Goal: Task Accomplishment & Management: Manage account settings

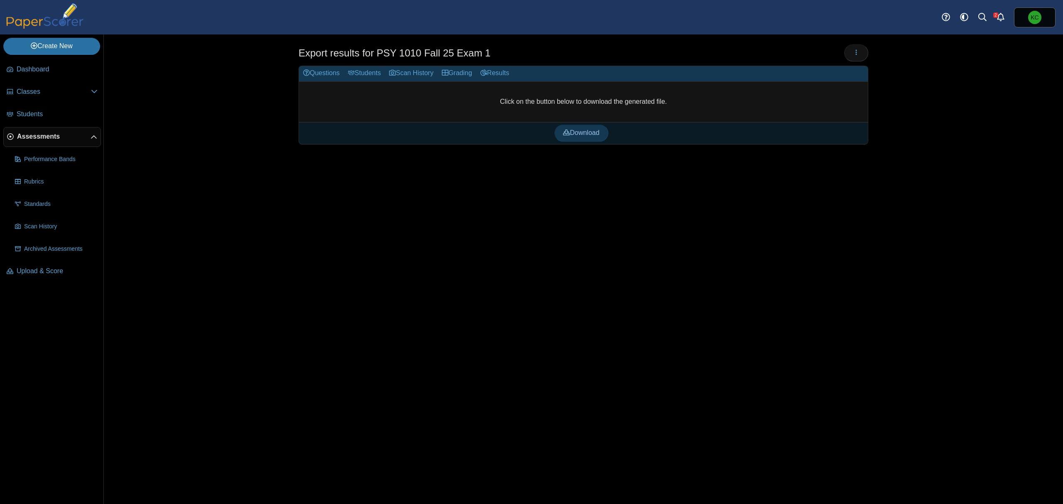
drag, startPoint x: 41, startPoint y: 134, endPoint x: 60, endPoint y: 134, distance: 19.5
click at [41, 134] on span "Assessments" at bounding box center [54, 136] width 74 height 9
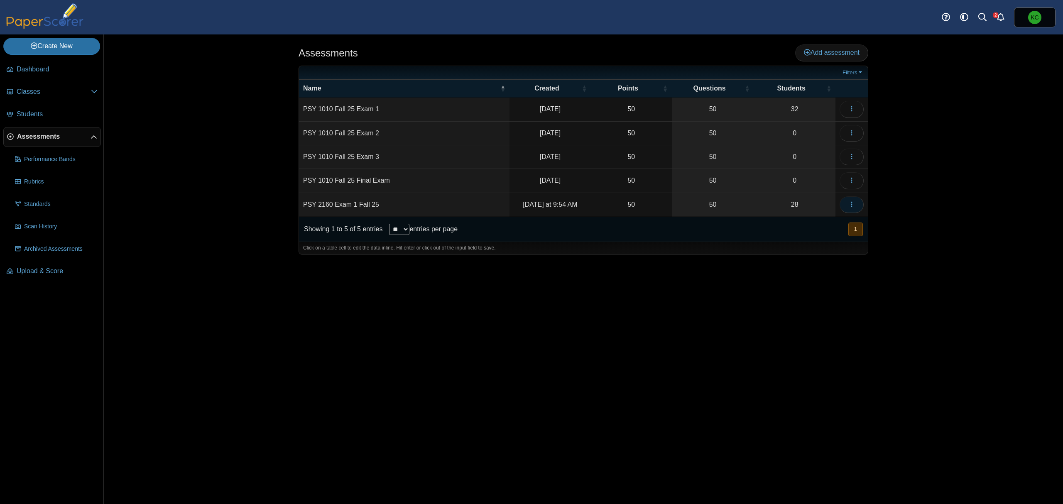
click at [850, 205] on icon "button" at bounding box center [851, 204] width 7 height 7
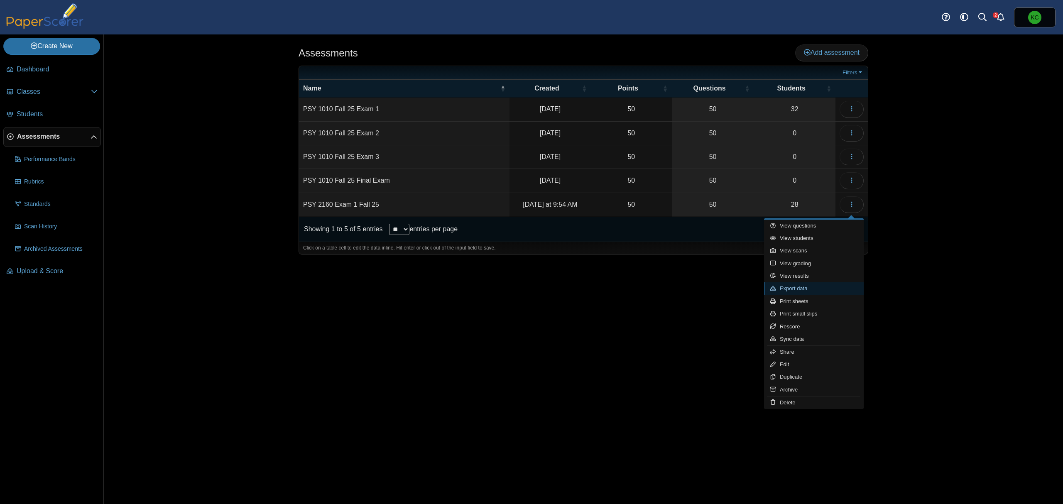
click at [818, 287] on link "Export data" at bounding box center [814, 288] width 100 height 12
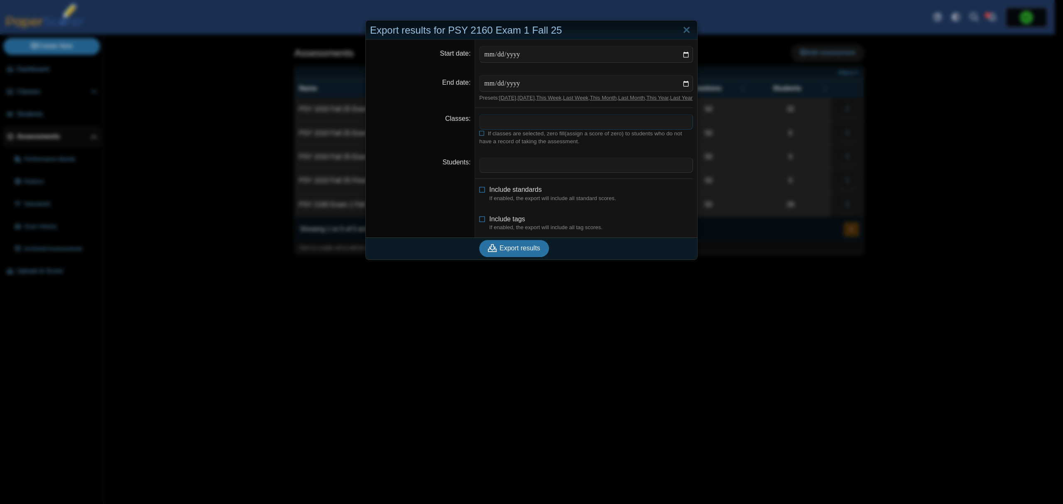
click at [513, 129] on span at bounding box center [586, 122] width 213 height 14
click at [479, 135] on icon at bounding box center [482, 132] width 6 height 5
click at [499, 129] on span at bounding box center [586, 122] width 213 height 14
click at [514, 252] on span "Export results" at bounding box center [520, 248] width 41 height 7
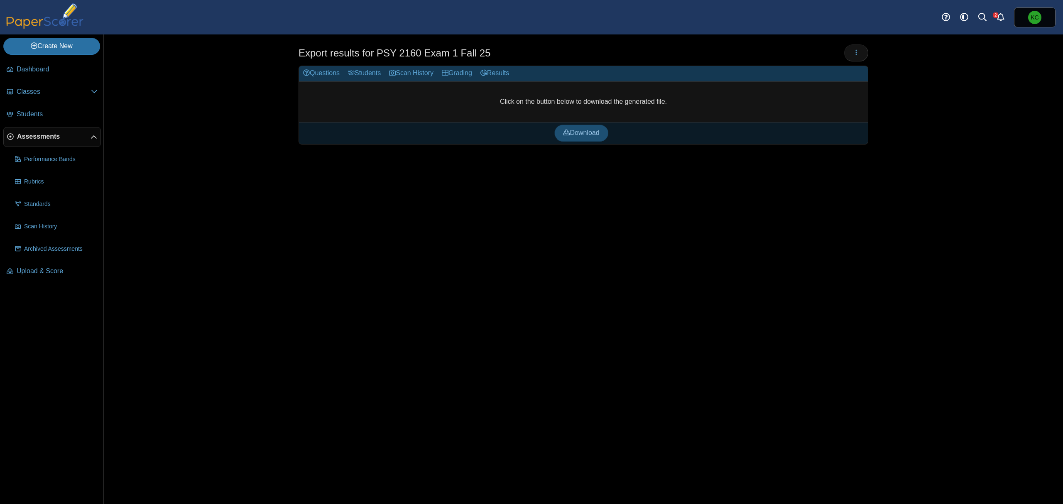
click at [586, 132] on span "Download" at bounding box center [581, 132] width 36 height 7
click at [35, 110] on span "Students" at bounding box center [57, 114] width 81 height 9
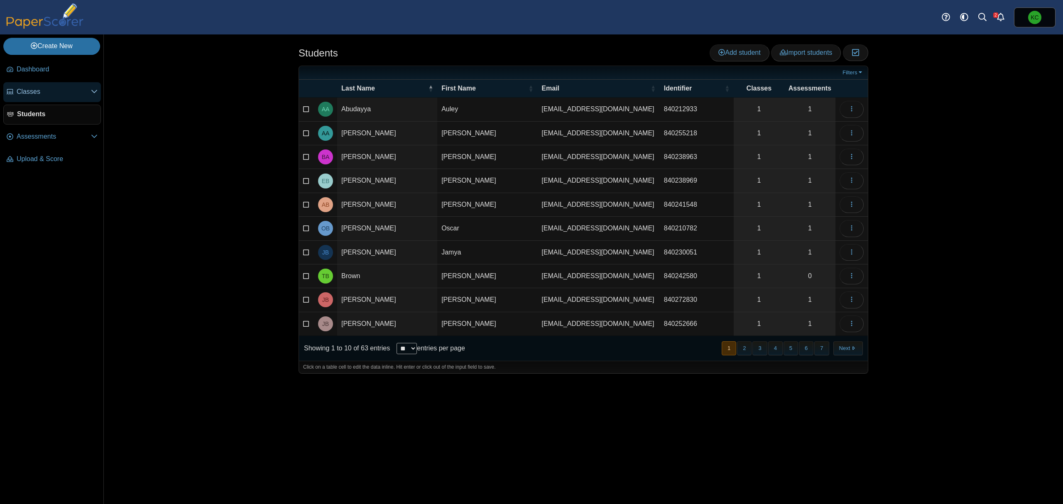
click at [33, 90] on span "Classes" at bounding box center [54, 91] width 74 height 9
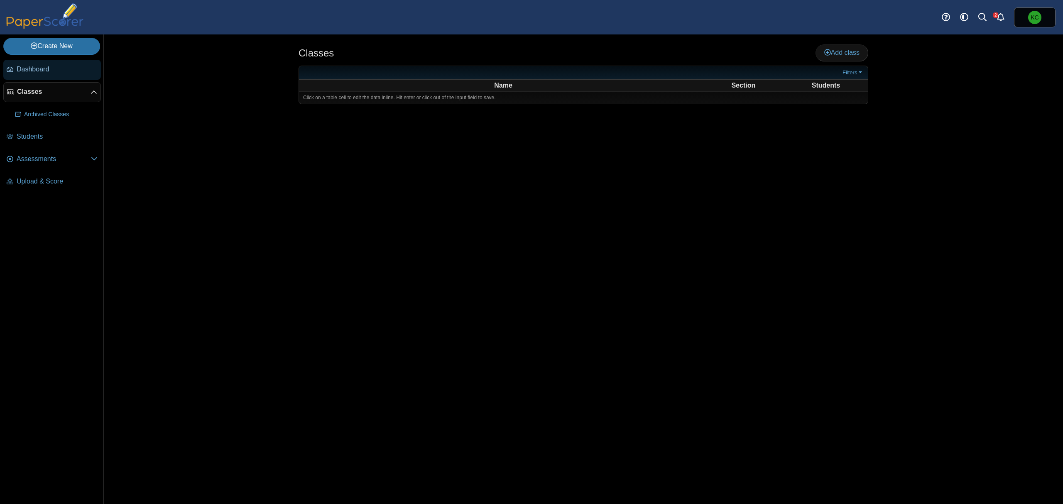
click at [37, 69] on span "Dashboard" at bounding box center [57, 69] width 81 height 9
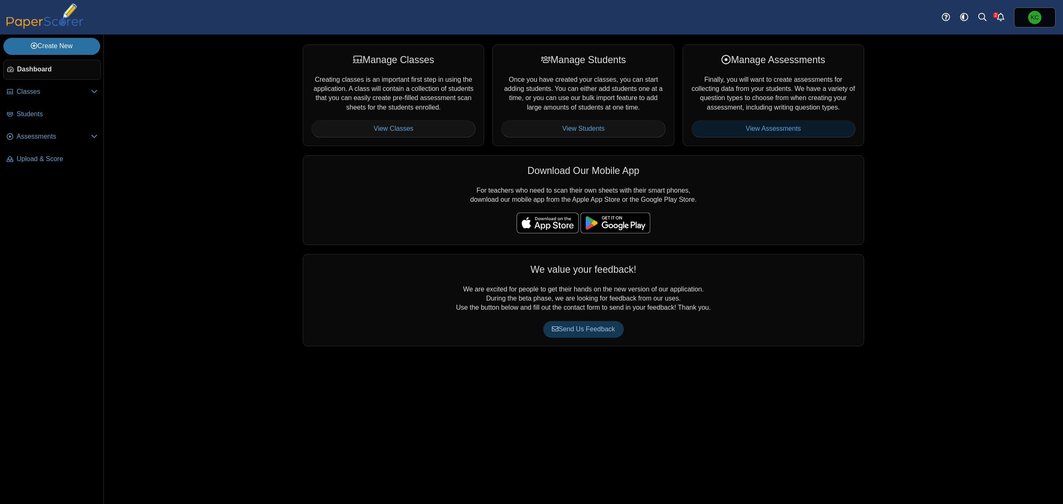
click at [785, 130] on link "View Assessments" at bounding box center [773, 128] width 164 height 17
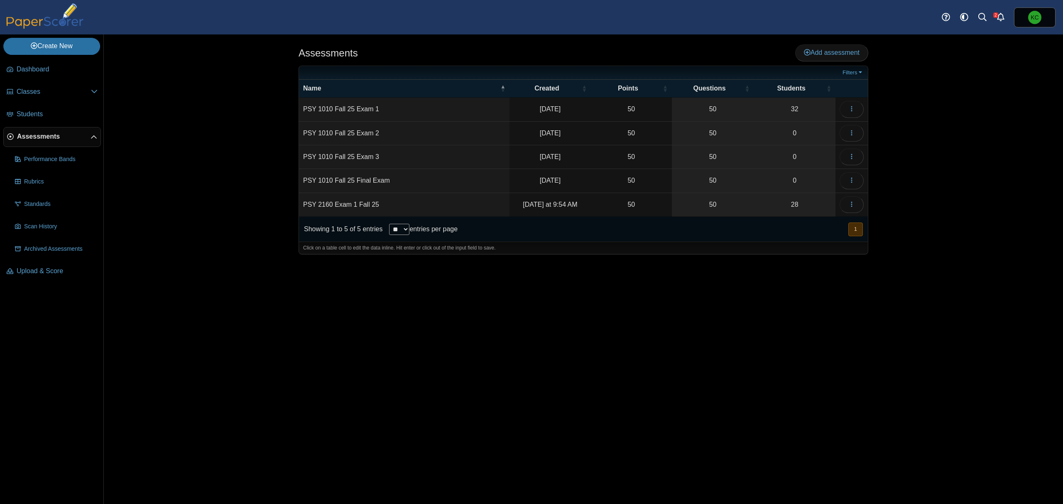
click at [353, 203] on td "PSY 2160 Exam 1 Fall 25" at bounding box center [404, 205] width 211 height 24
click at [859, 206] on button "button" at bounding box center [852, 204] width 24 height 17
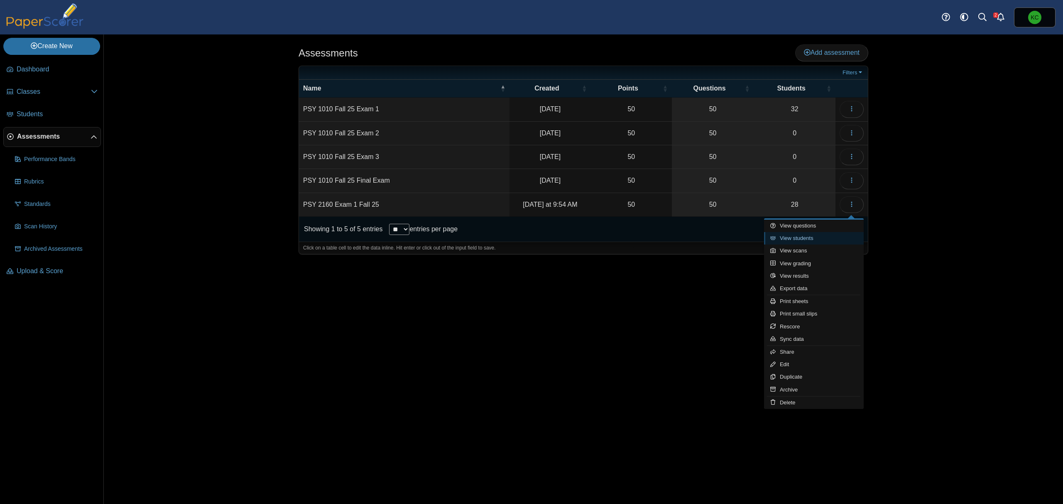
click at [804, 238] on link "View students" at bounding box center [814, 238] width 100 height 12
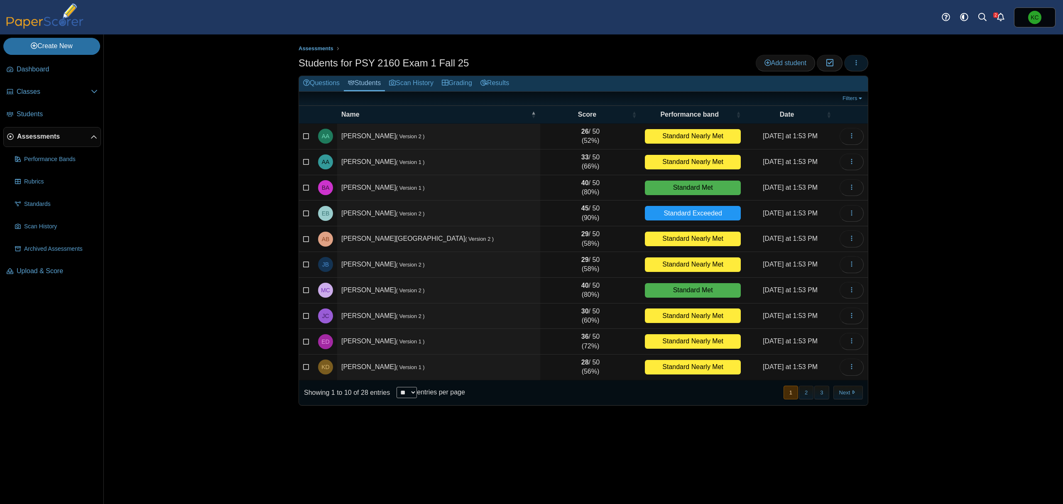
click at [859, 61] on icon "button" at bounding box center [856, 62] width 7 height 7
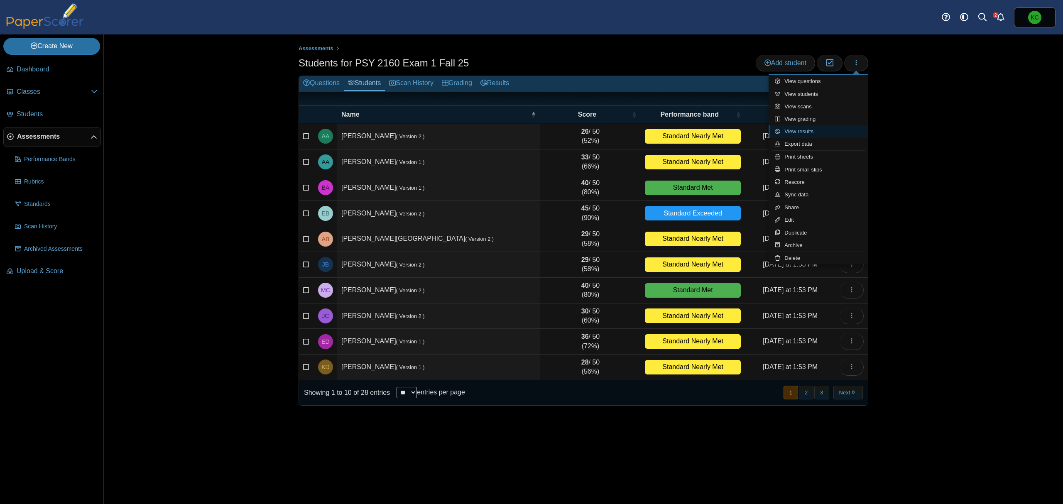
click at [799, 133] on link "View results" at bounding box center [819, 131] width 100 height 12
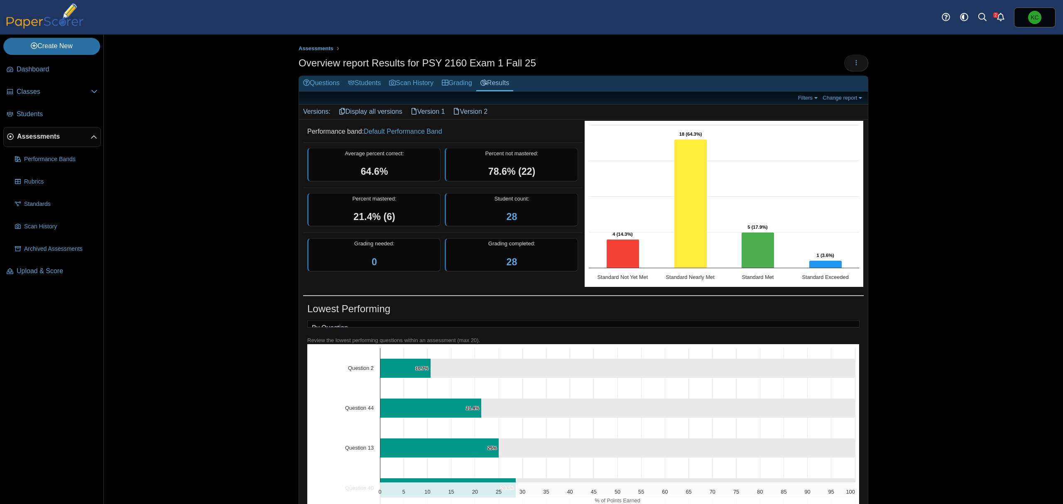
click at [481, 108] on link "Version 2" at bounding box center [470, 112] width 43 height 14
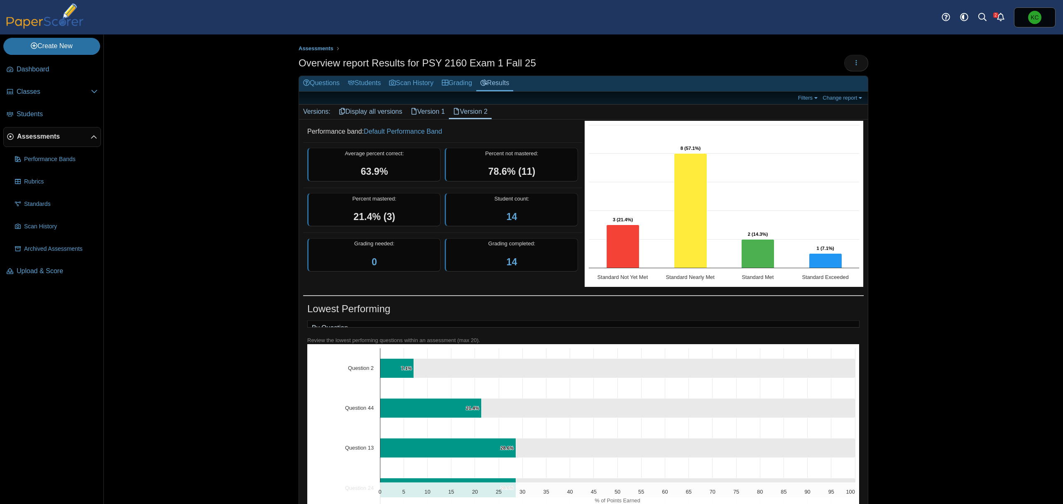
click at [429, 108] on link "Version 1" at bounding box center [428, 112] width 43 height 14
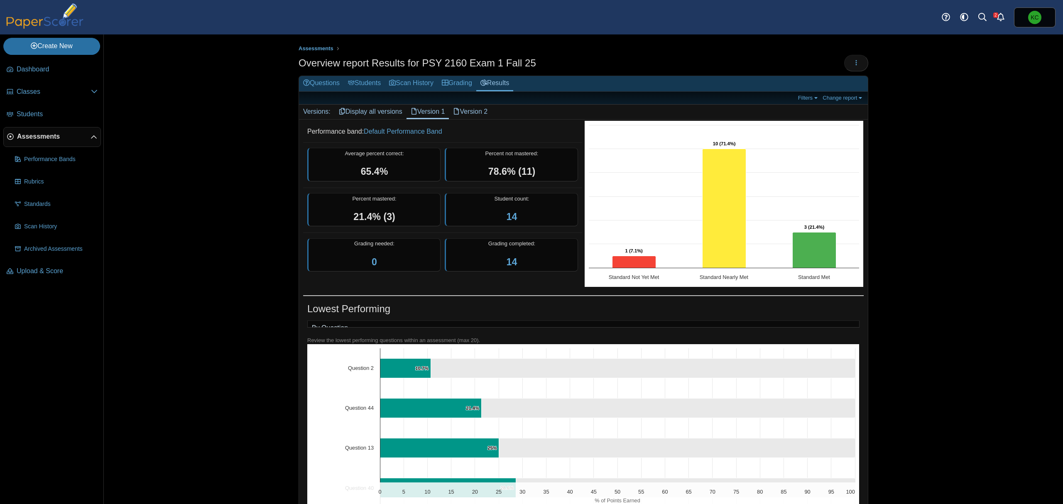
click at [473, 112] on link "Version 2" at bounding box center [470, 112] width 43 height 14
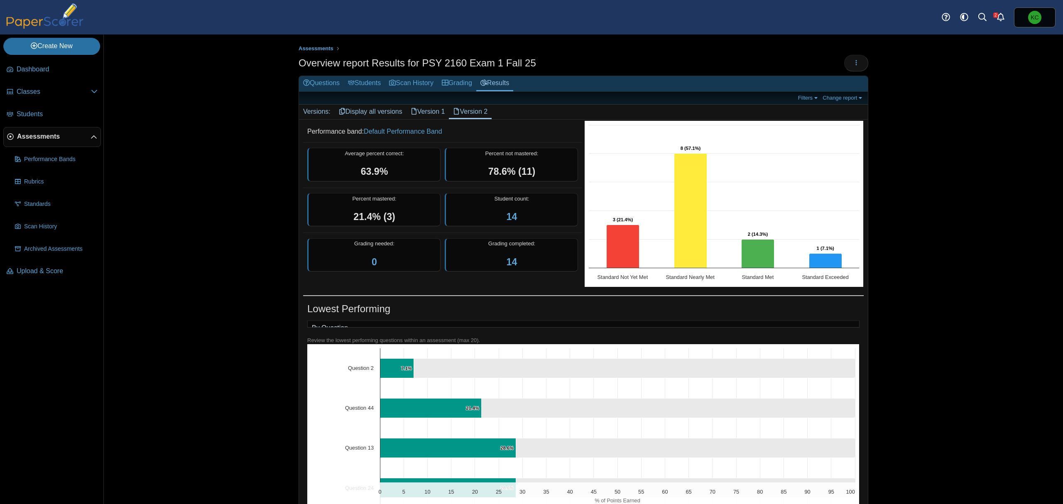
click at [427, 111] on link "Version 1" at bounding box center [428, 112] width 43 height 14
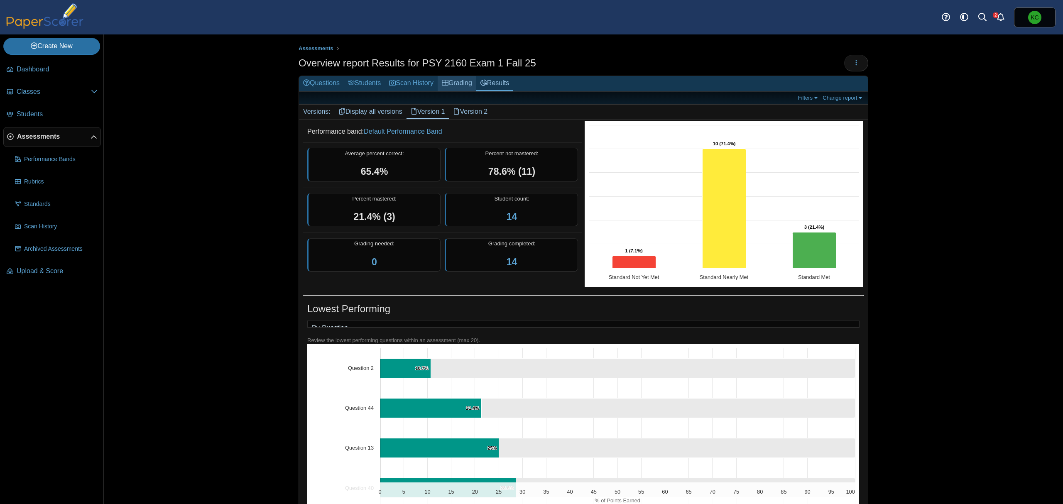
click at [459, 80] on link "Grading" at bounding box center [457, 83] width 39 height 15
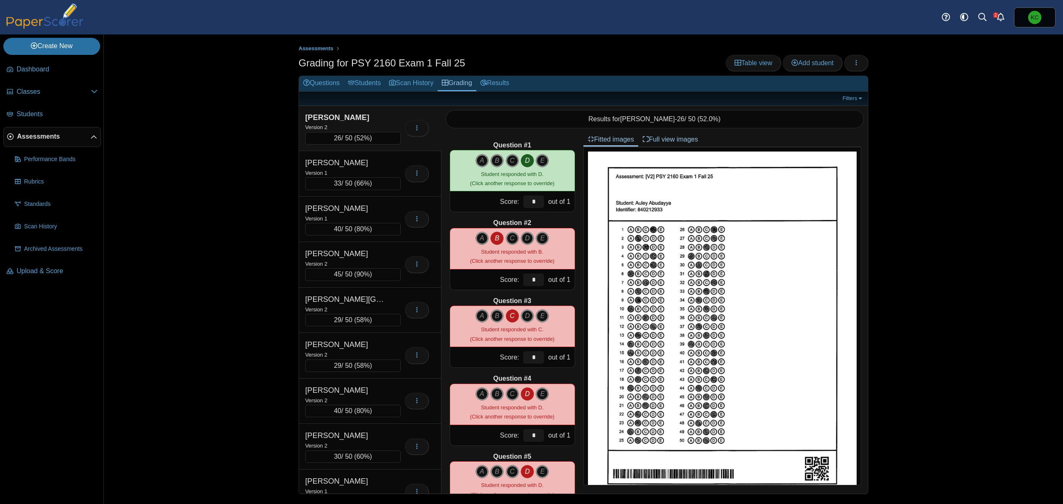
click at [374, 117] on div "[PERSON_NAME]" at bounding box center [346, 117] width 83 height 11
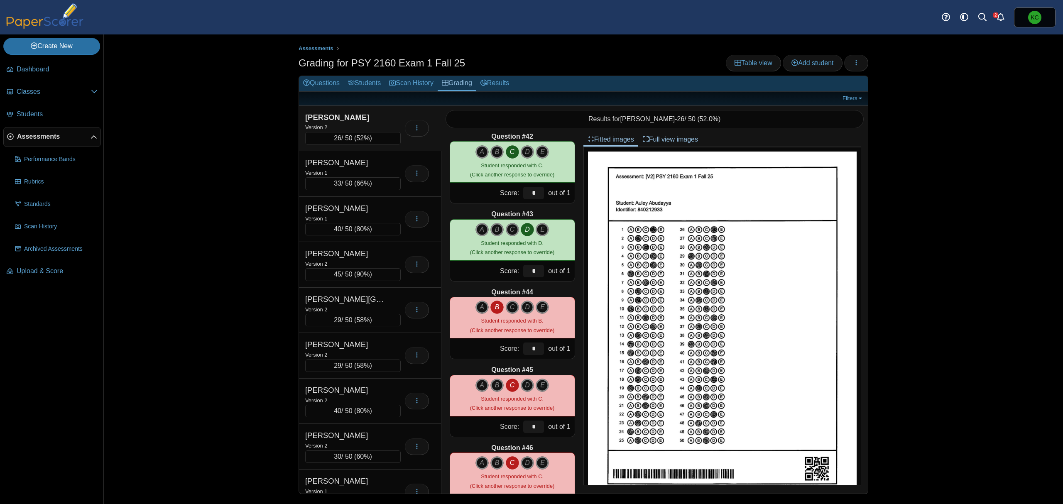
scroll to position [3212, 0]
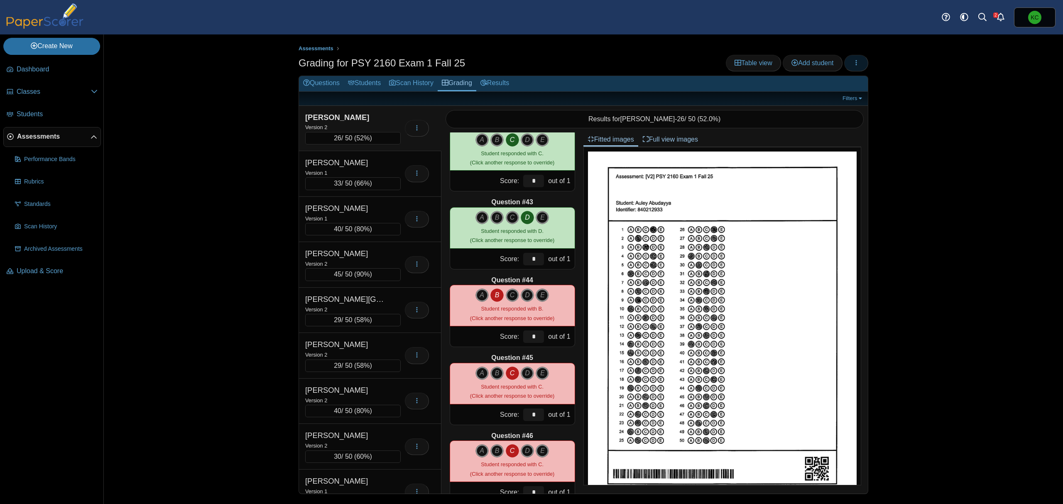
click at [855, 64] on icon "button" at bounding box center [856, 62] width 7 height 7
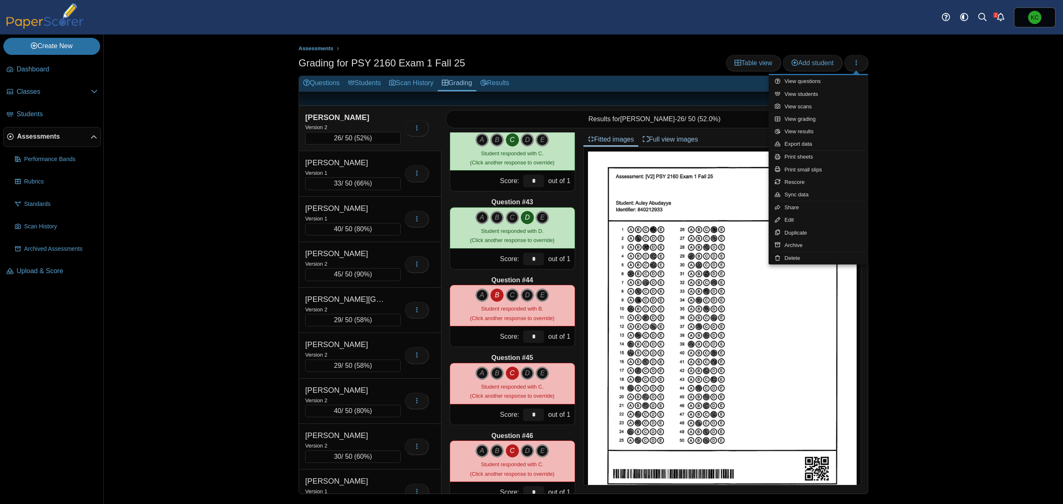
click at [906, 150] on div "Assessments Grading for PSY 2160 Exam 1 Fall 25 Table view Add student A" at bounding box center [583, 269] width 959 height 470
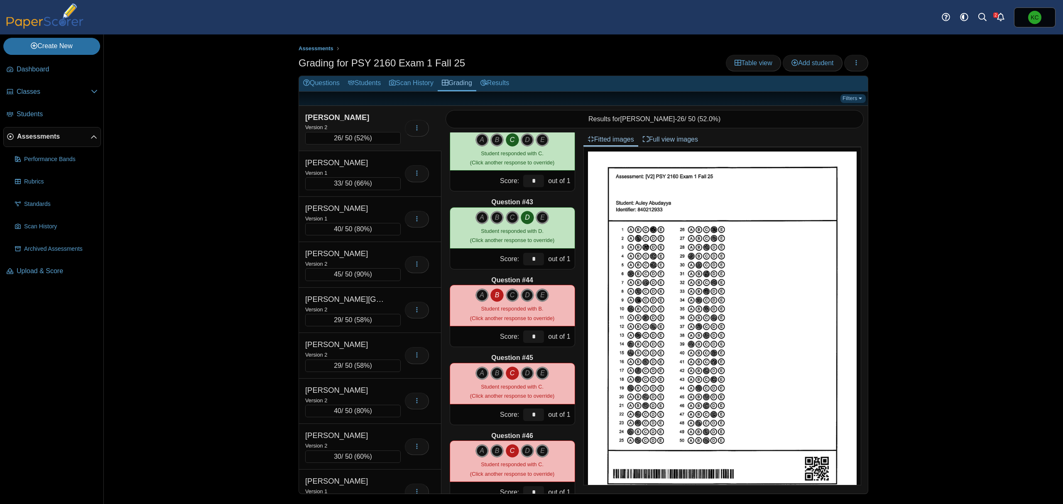
click at [858, 100] on link "Filters" at bounding box center [853, 98] width 25 height 8
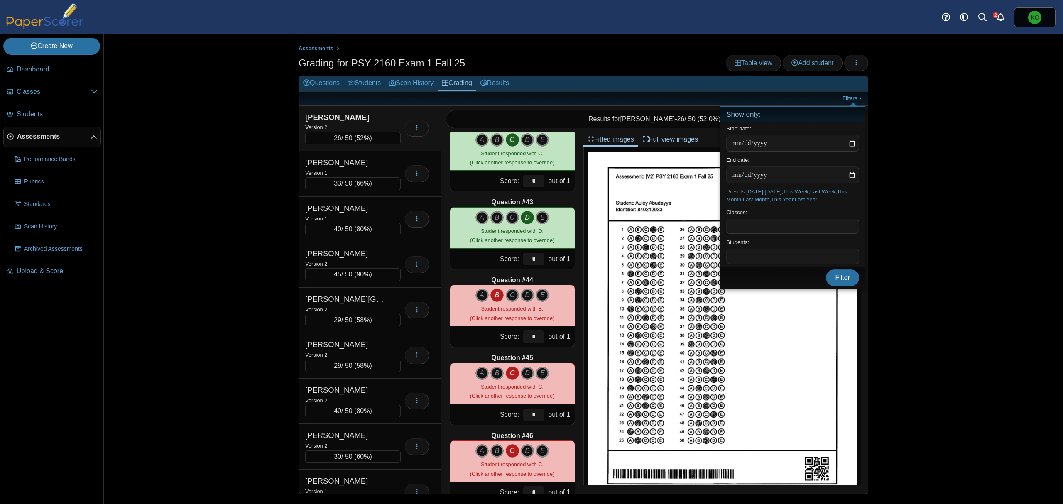
click at [911, 165] on div "Assessments Grading for PSY 2160 Exam 1 Fall 25 Table view Add student A" at bounding box center [583, 269] width 959 height 470
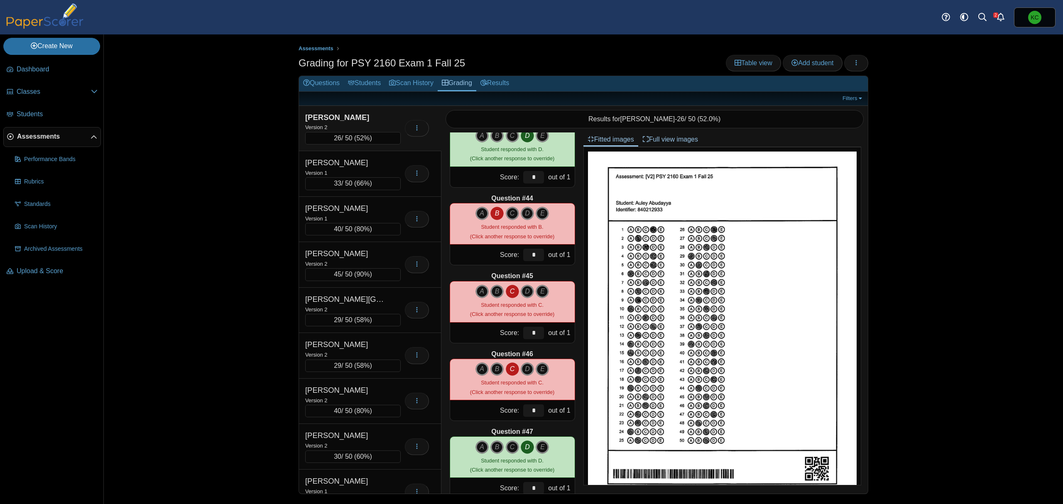
scroll to position [3267, 0]
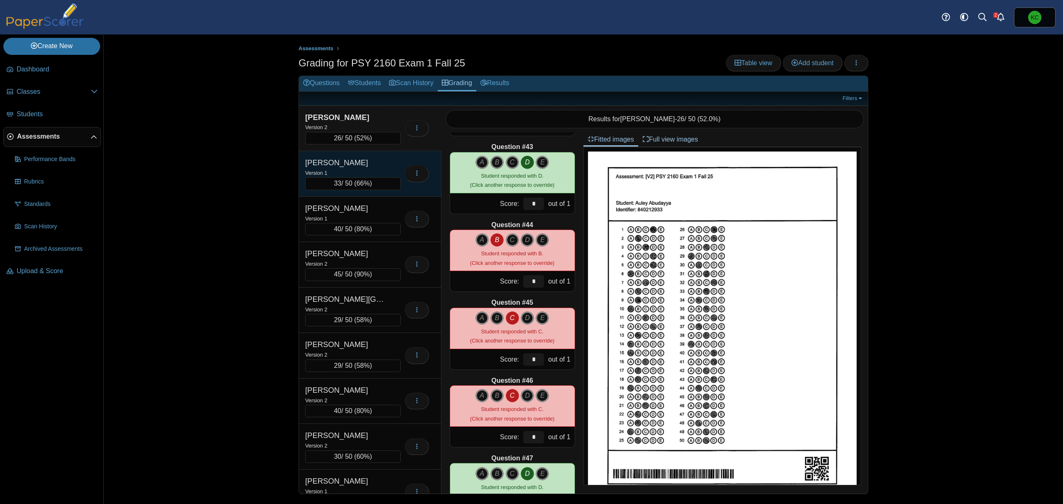
click at [332, 163] on div "Andre, Ashley" at bounding box center [346, 162] width 83 height 11
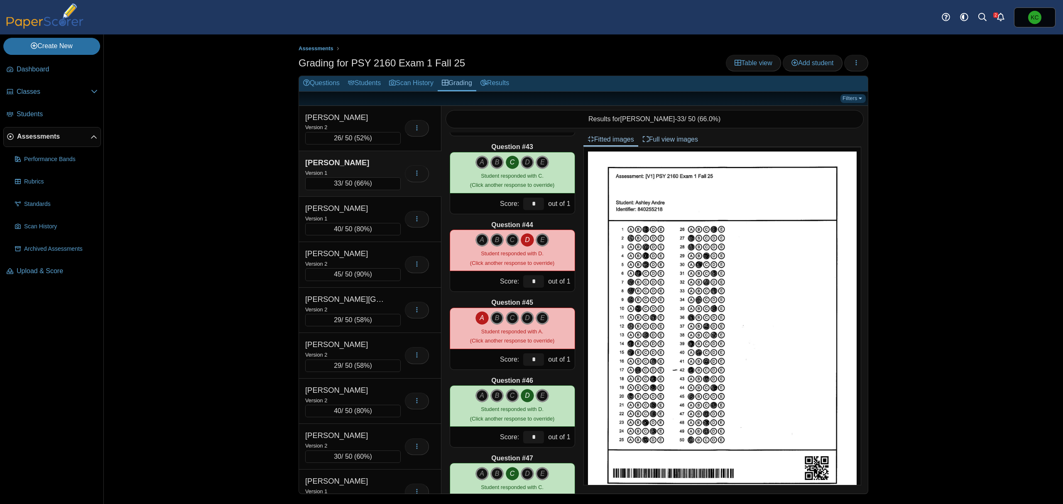
click at [856, 100] on link "Filters" at bounding box center [853, 98] width 25 height 8
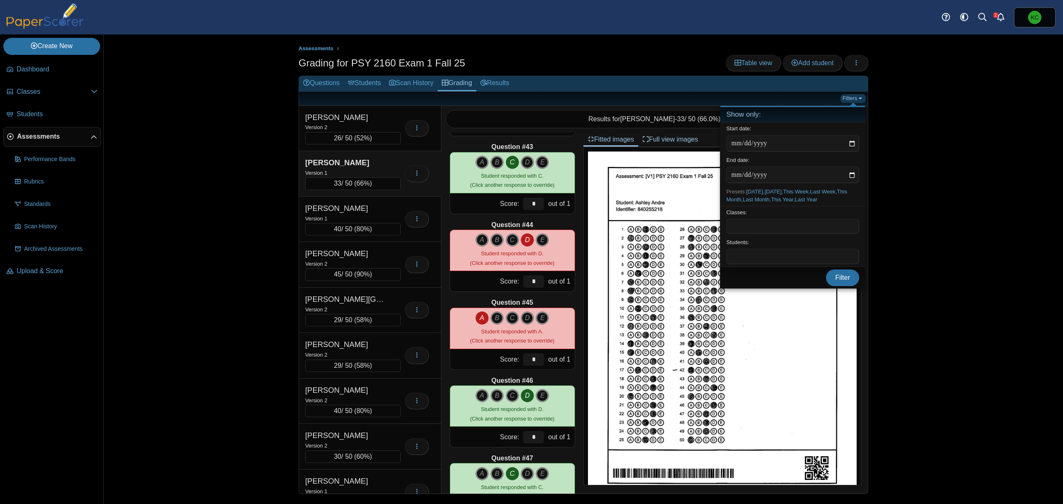
click at [853, 102] on link "Filters" at bounding box center [853, 98] width 25 height 8
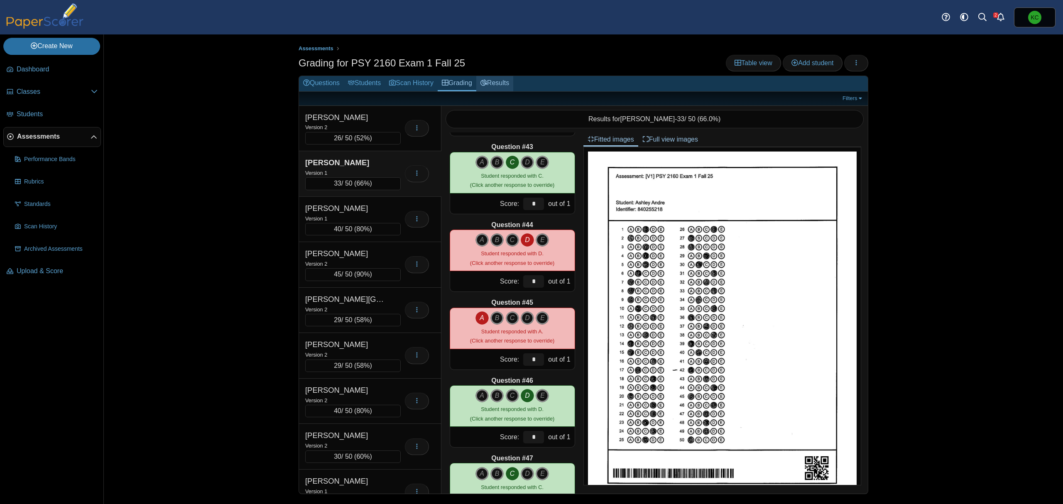
click at [487, 82] on icon at bounding box center [484, 82] width 7 height 7
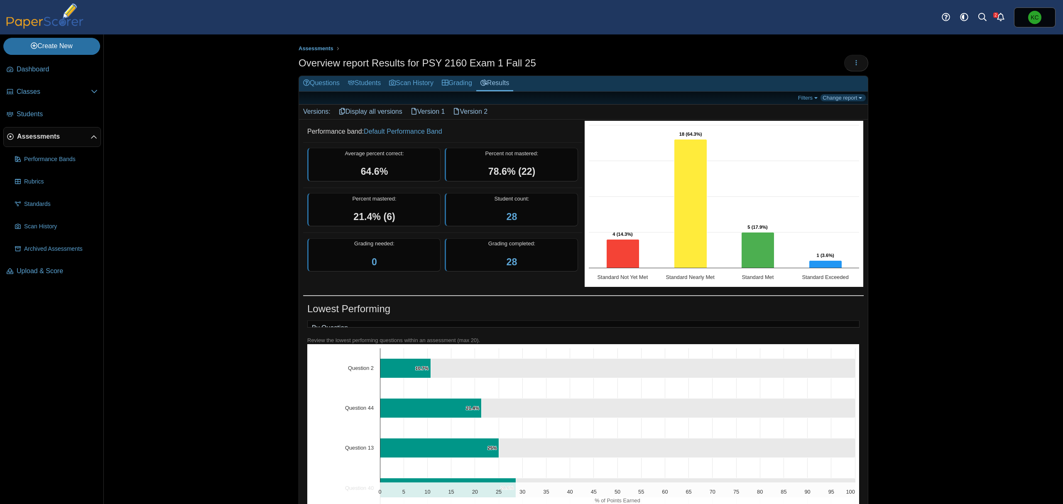
click at [848, 97] on link "Change report" at bounding box center [843, 97] width 45 height 7
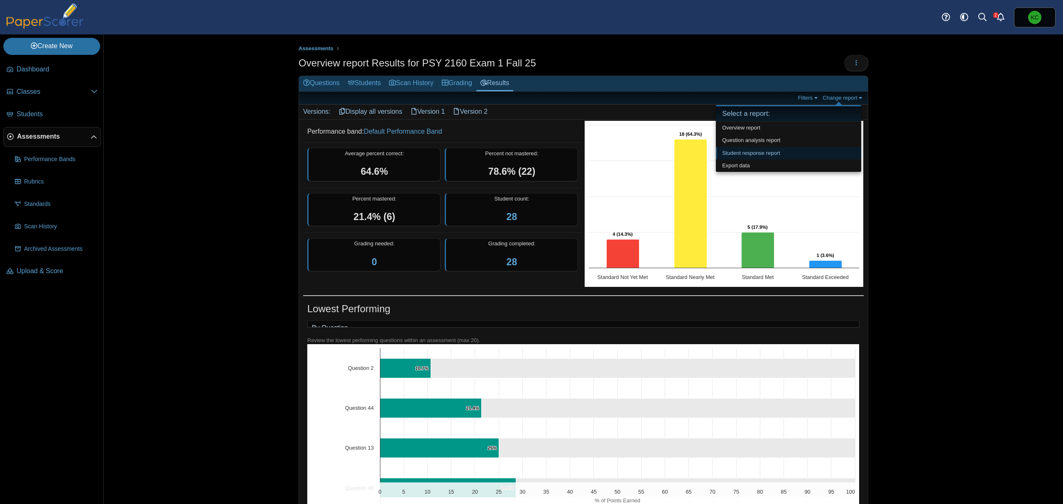
click at [776, 155] on link "Student response report" at bounding box center [788, 153] width 145 height 12
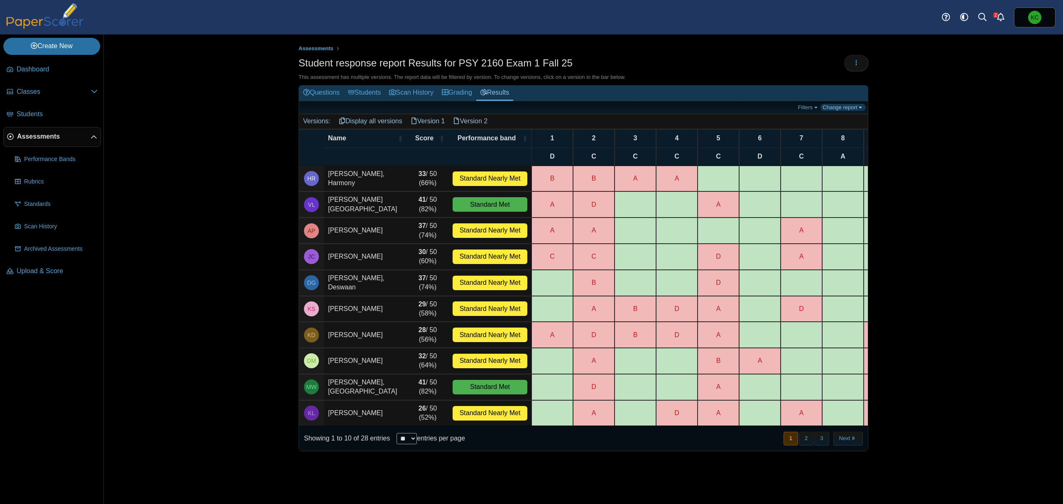
click at [848, 106] on link "Change report" at bounding box center [843, 107] width 45 height 7
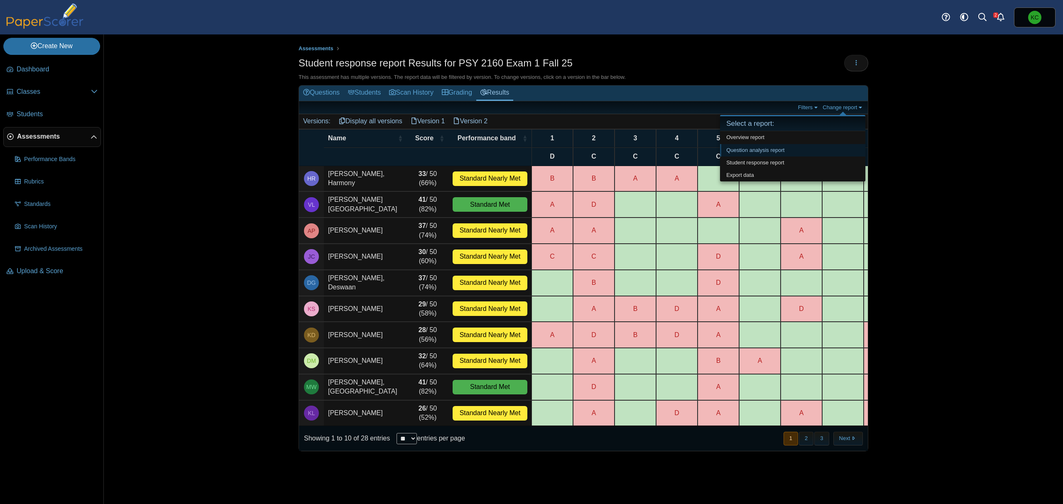
click at [788, 150] on link "Question analysis report" at bounding box center [792, 150] width 145 height 12
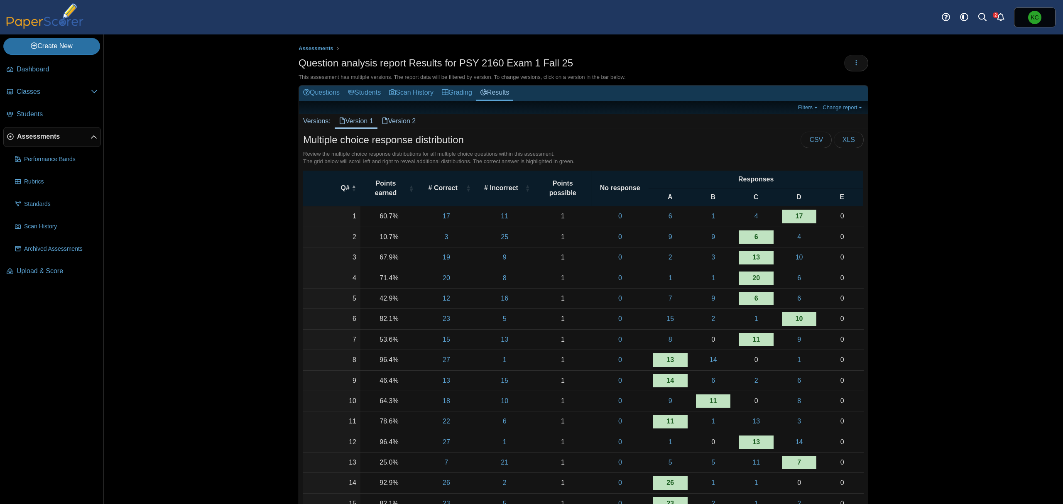
click at [410, 117] on link "Version 2" at bounding box center [399, 121] width 43 height 14
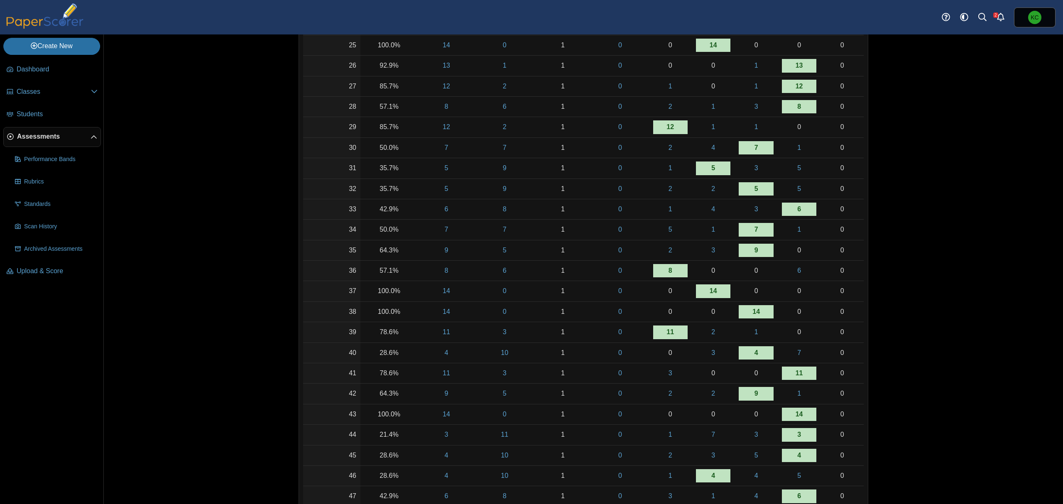
scroll to position [664, 0]
